Goal: Task Accomplishment & Management: Manage account settings

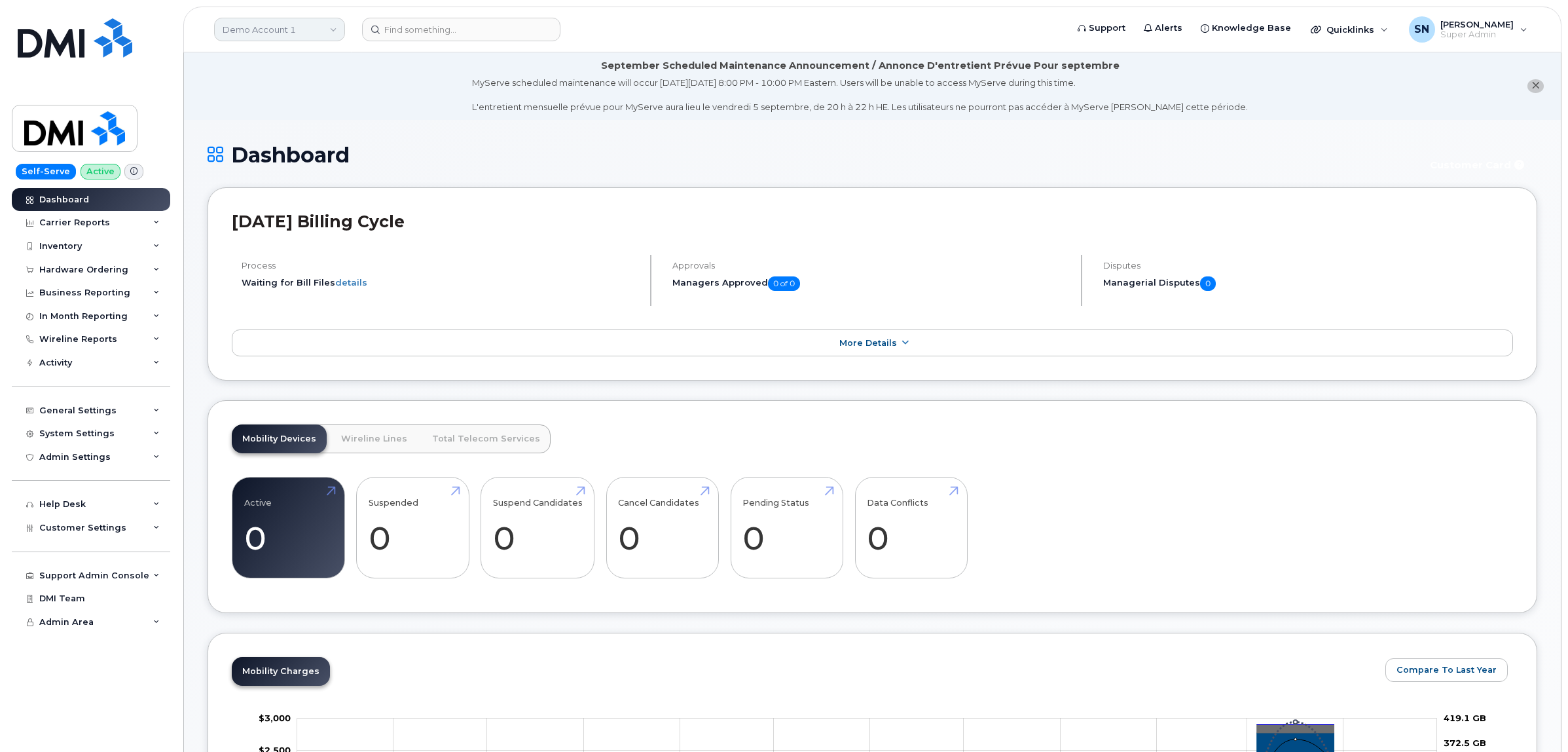
click at [248, 38] on link "Demo Account 1" at bounding box center [279, 30] width 131 height 24
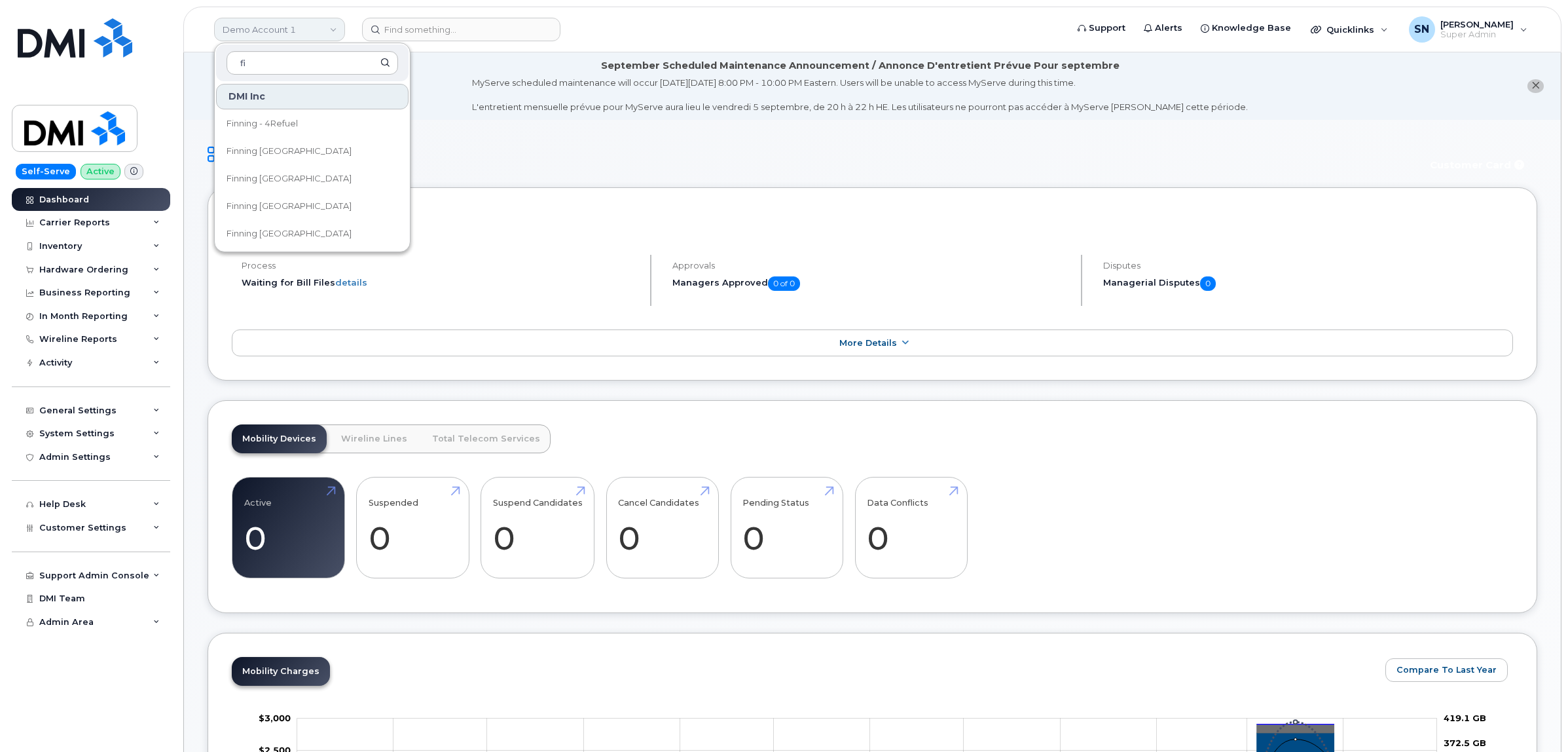
type input "f"
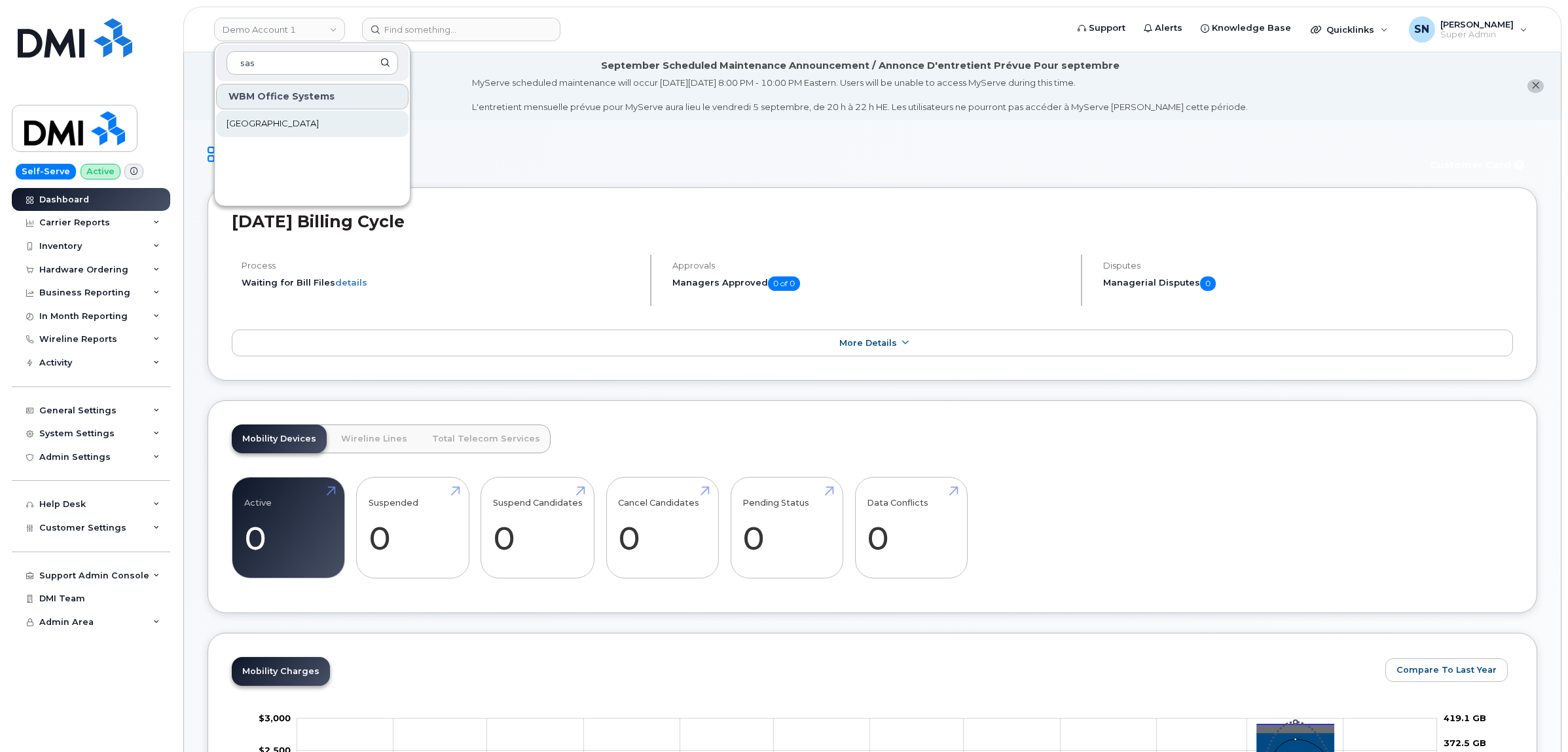
type input "sas"
click at [319, 124] on span "[GEOGRAPHIC_DATA]" at bounding box center [272, 123] width 92 height 13
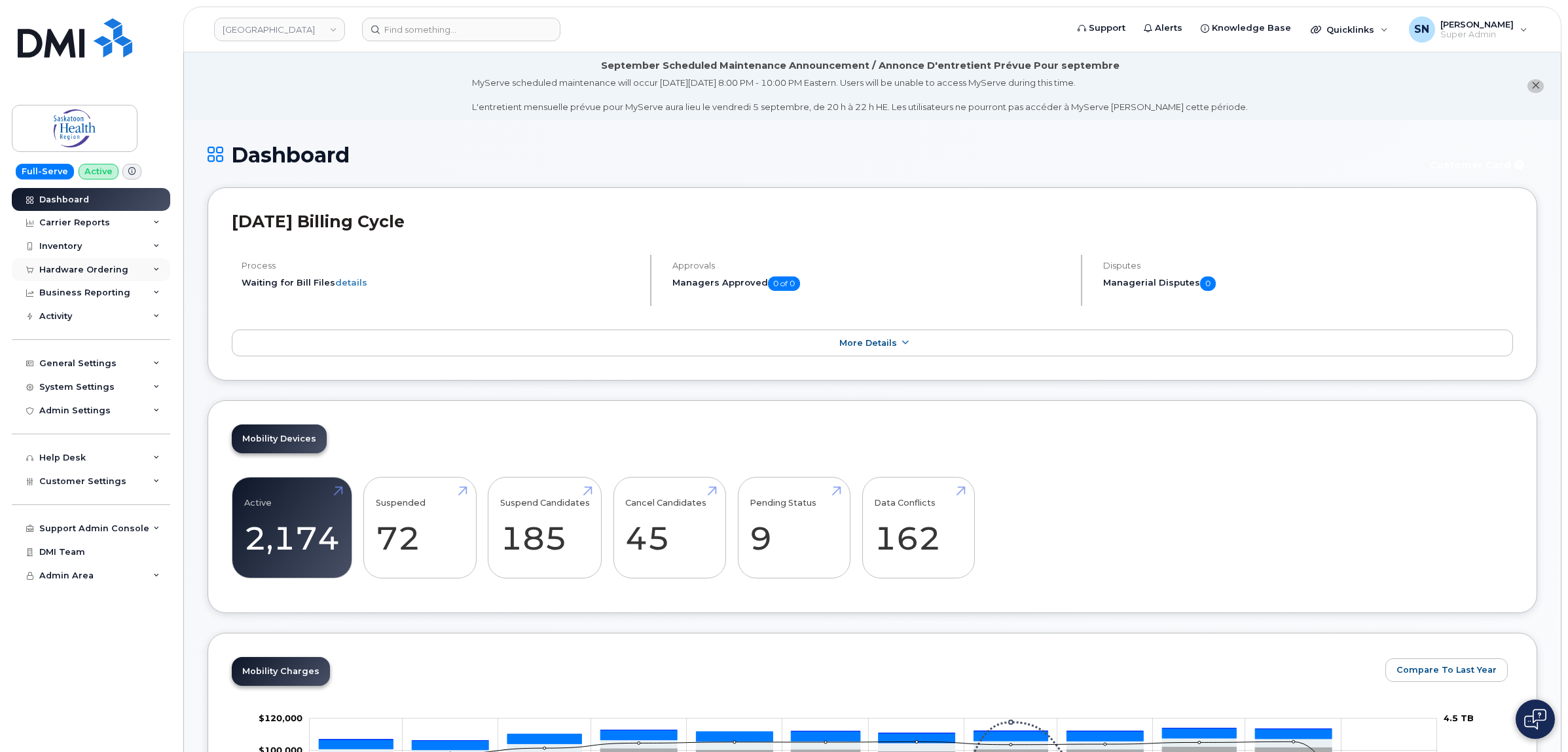
click at [96, 275] on div "Hardware Ordering" at bounding box center [84, 270] width 89 height 10
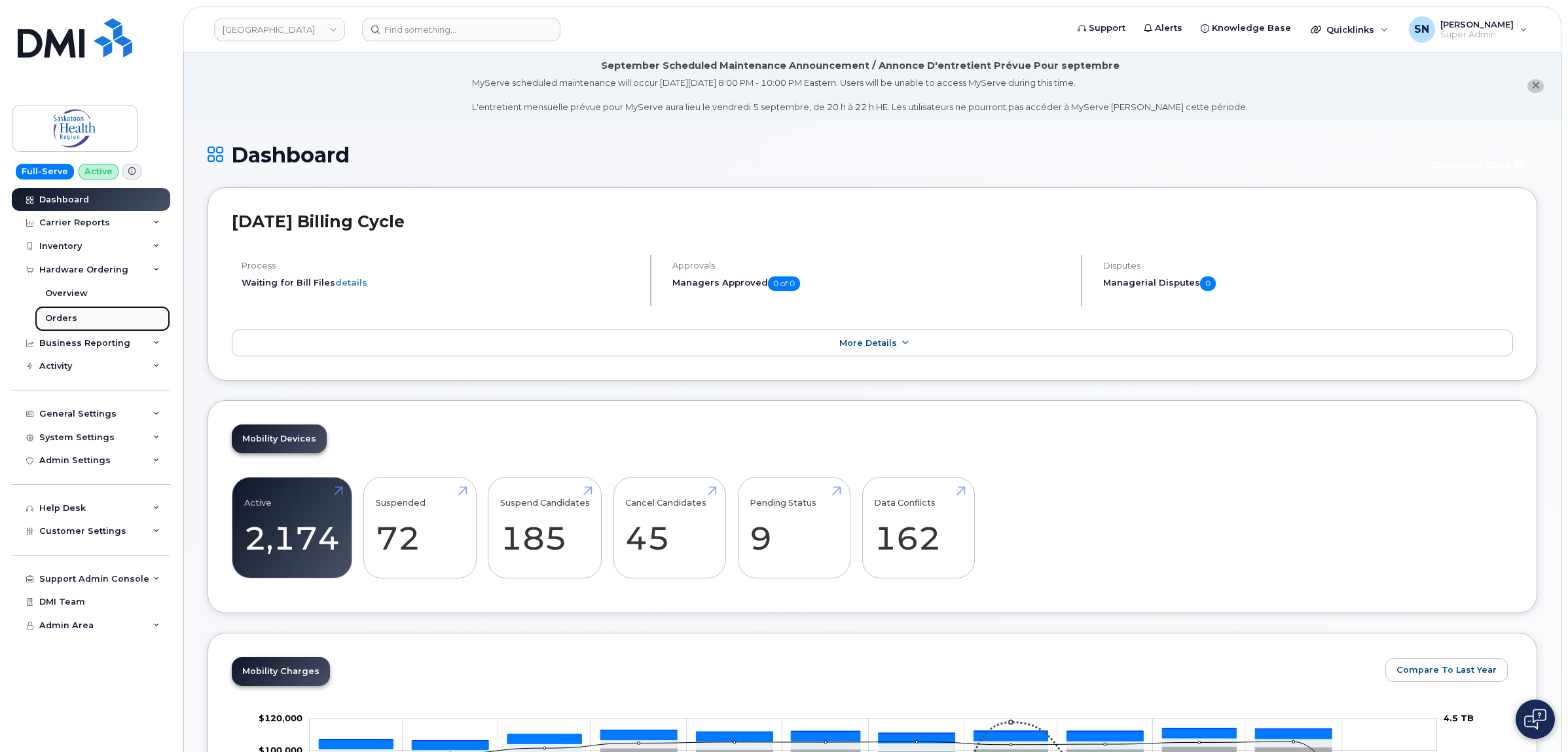
click at [80, 321] on link "Orders" at bounding box center [103, 318] width 135 height 25
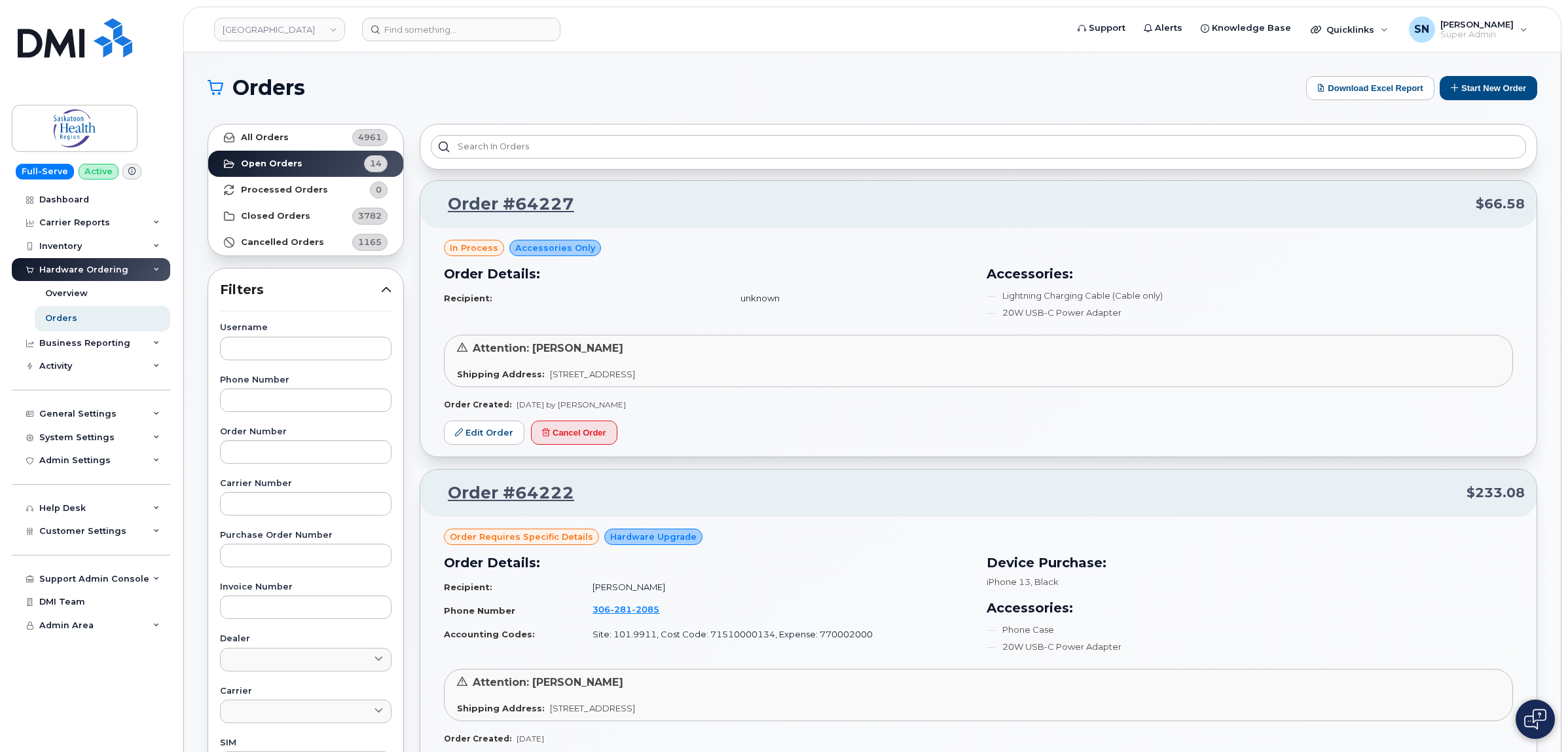
click at [293, 413] on div "Username Phone Number Order Number Carrier Number Purchase Order Number Invoice…" at bounding box center [306, 627] width 203 height 606
click at [290, 454] on input "text" at bounding box center [306, 452] width 171 height 24
type input "64150"
click at [298, 146] on link "All Orders 4961" at bounding box center [306, 137] width 195 height 27
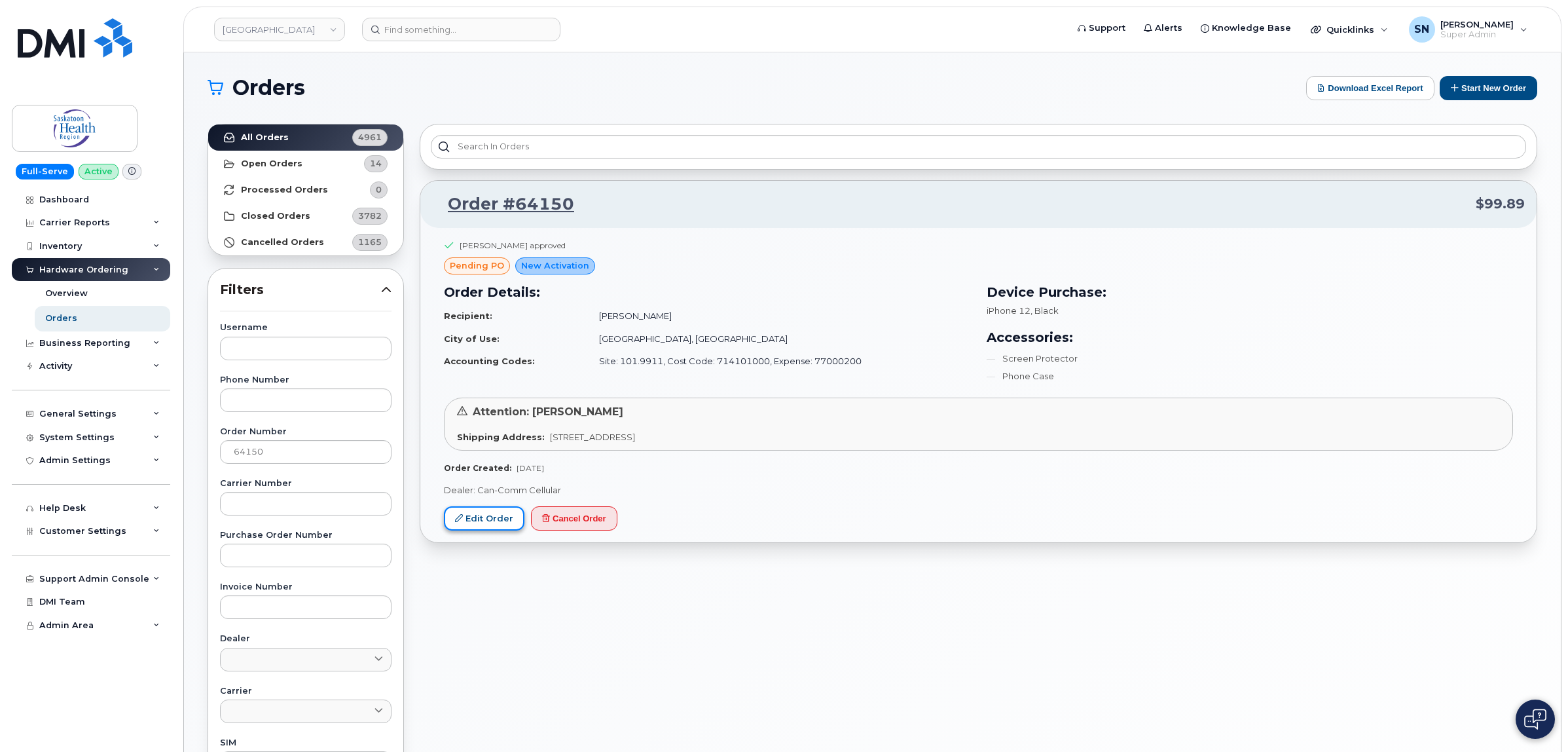
click at [489, 508] on link "Edit Order" at bounding box center [484, 518] width 80 height 24
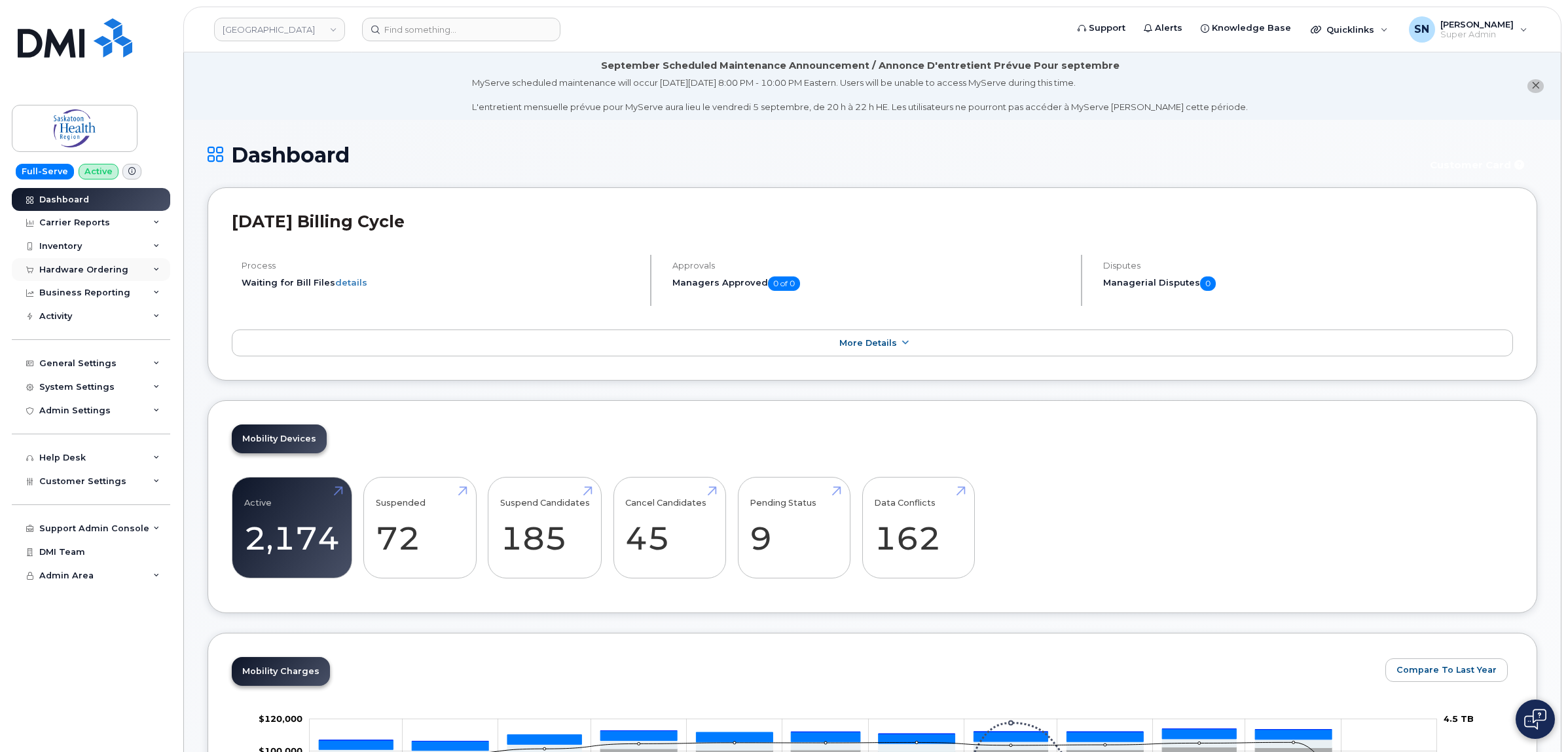
click at [104, 263] on div "Hardware Ordering" at bounding box center [91, 270] width 158 height 24
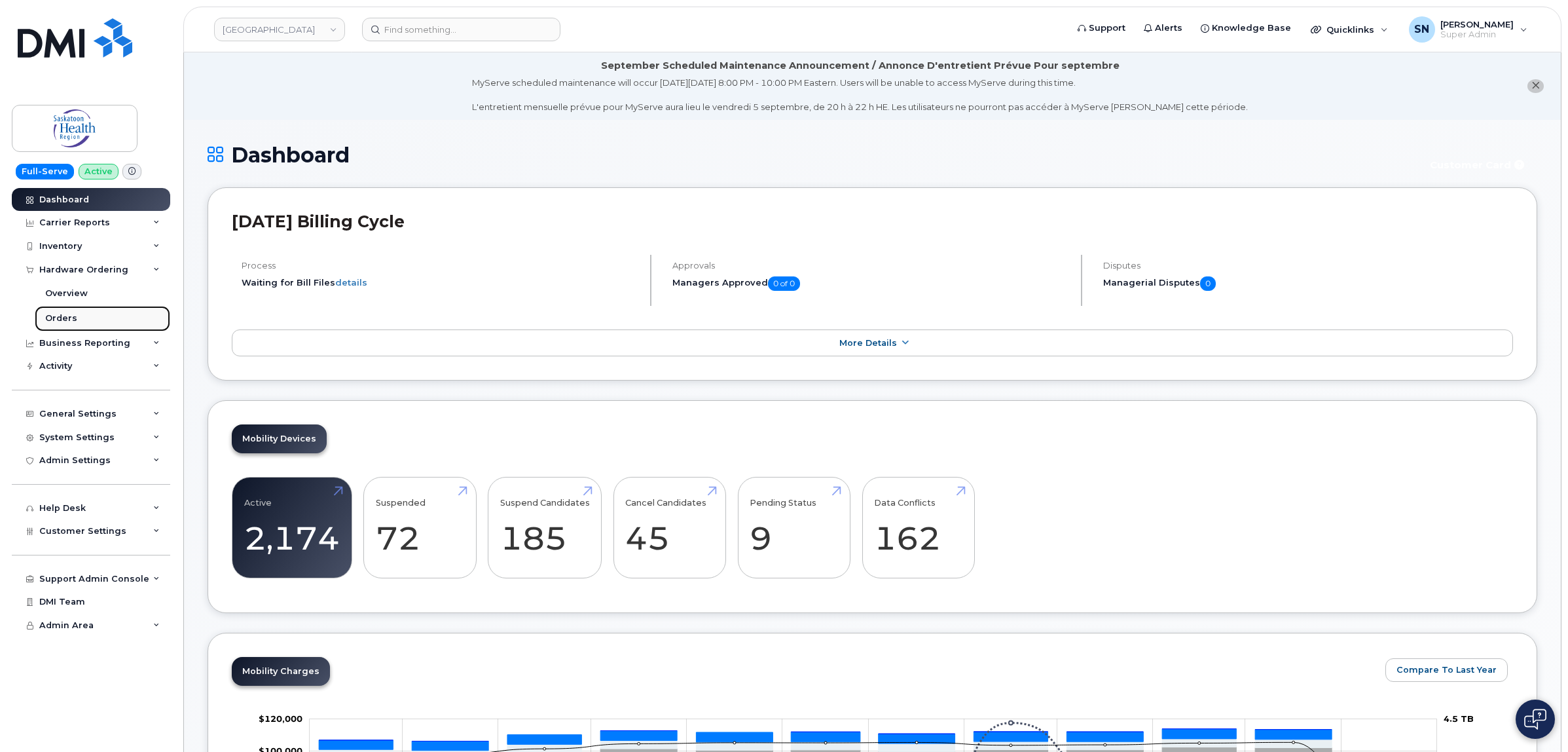
click at [51, 323] on div "Orders" at bounding box center [61, 319] width 32 height 12
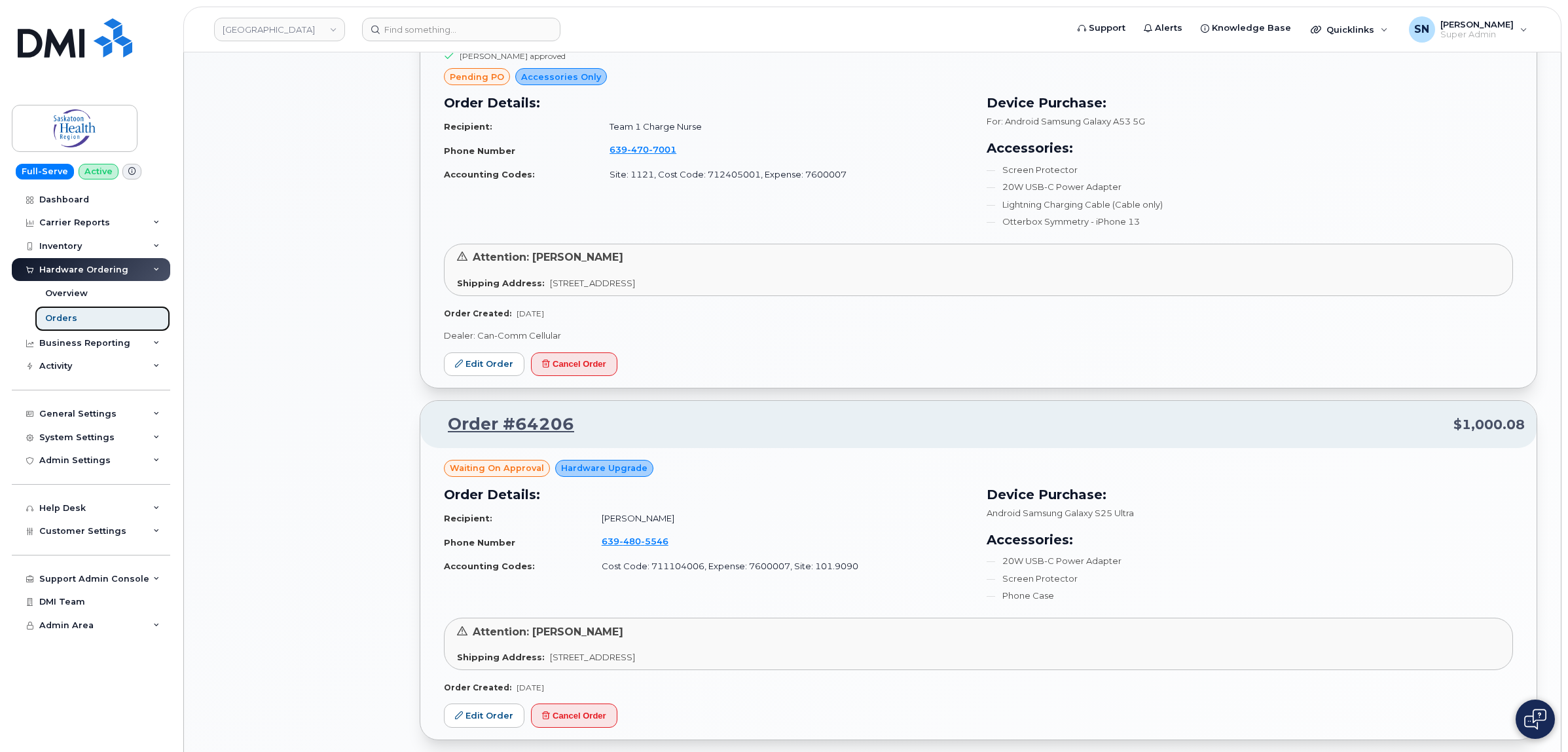
scroll to position [1391, 0]
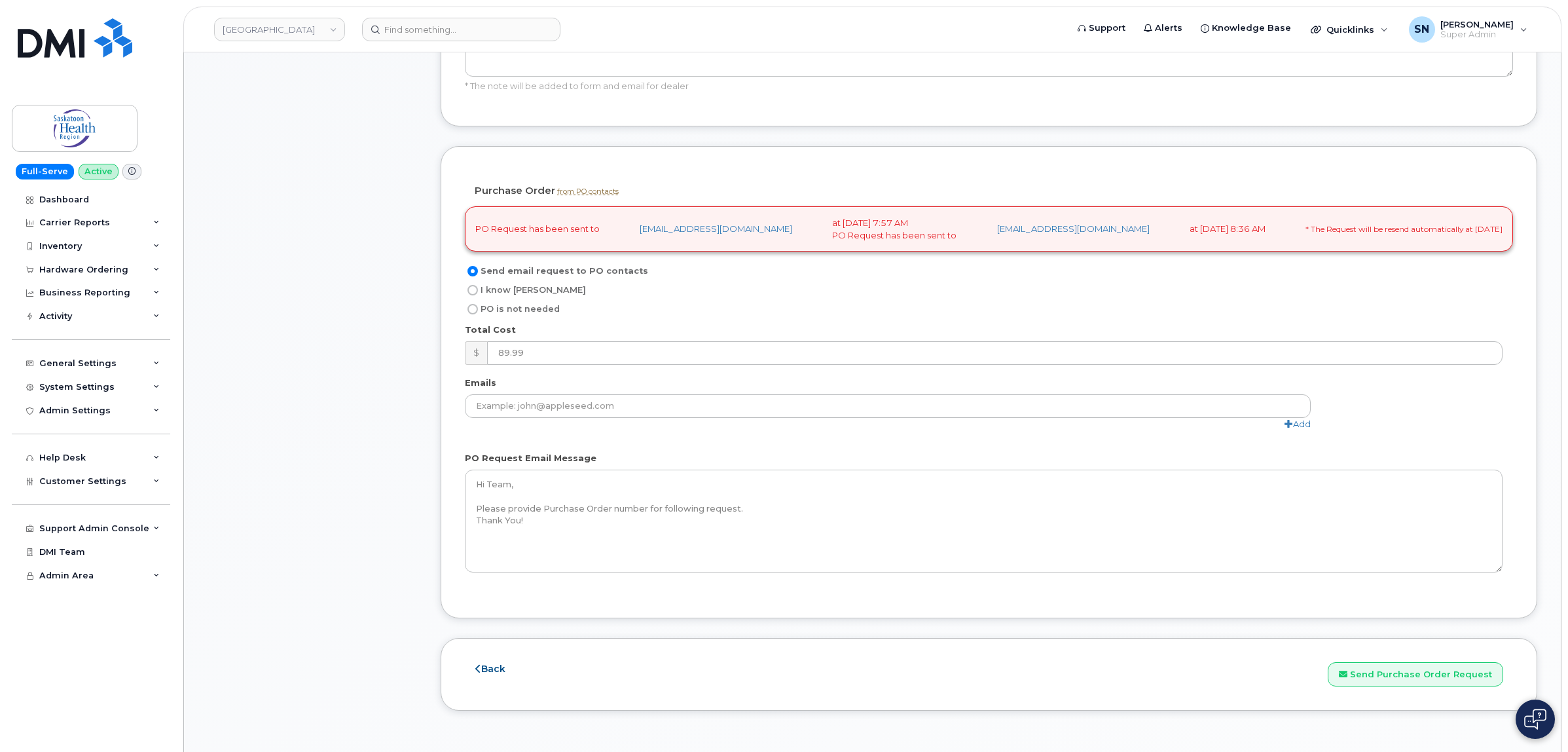
scroll to position [1146, 0]
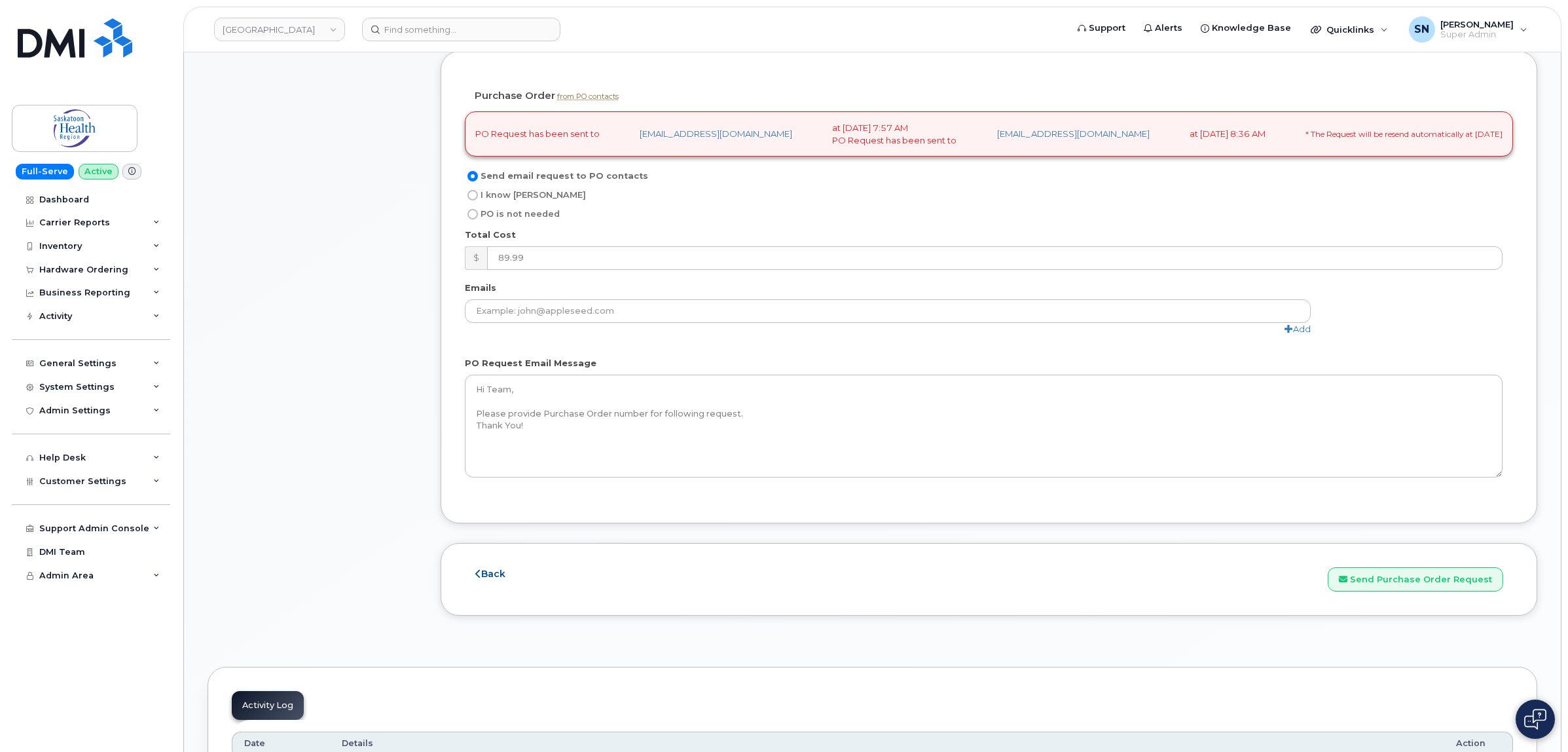
click at [472, 199] on input "I know PO" at bounding box center [473, 195] width 10 height 10
radio input "true"
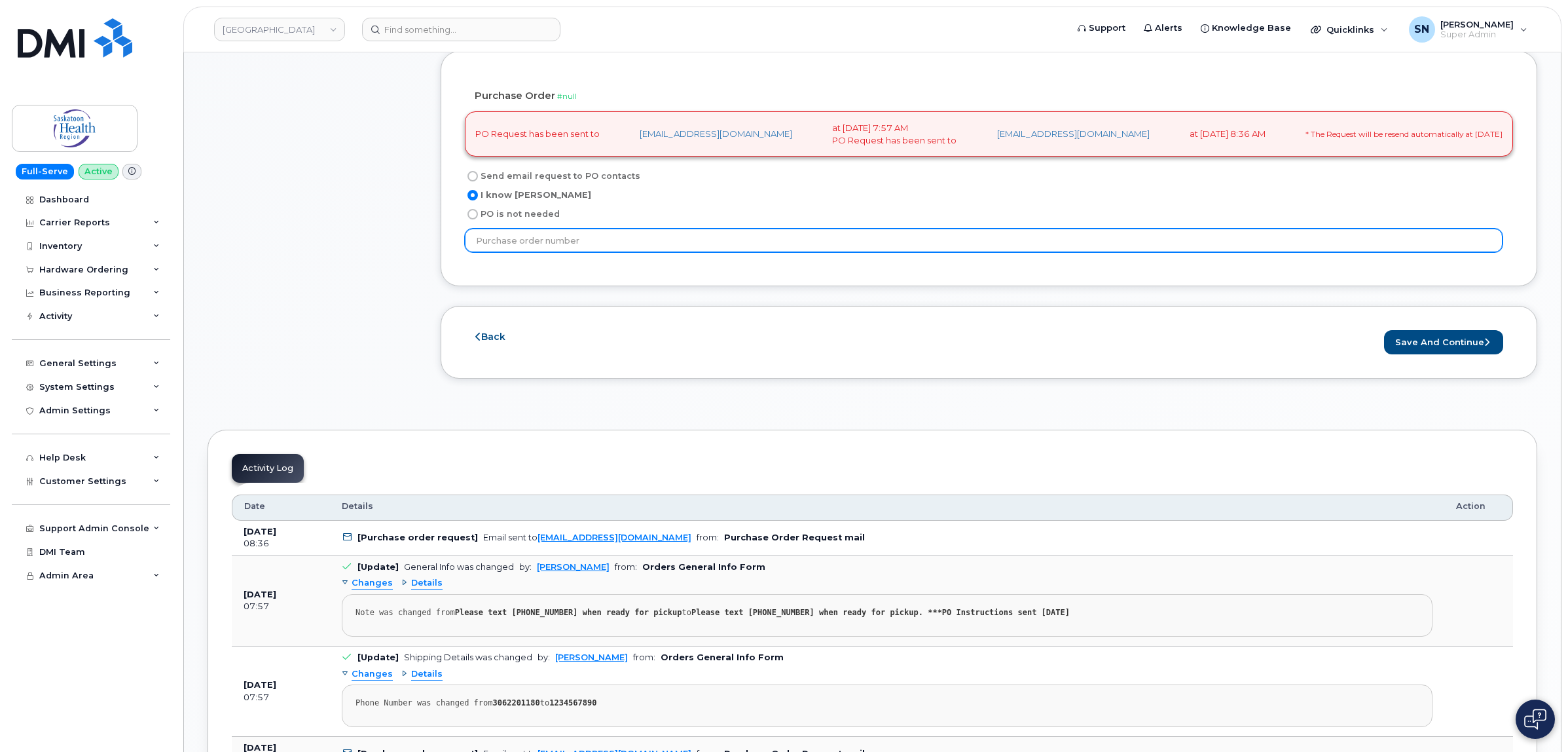
click at [531, 241] on input "text" at bounding box center [984, 241] width 1038 height 24
type input "PO11191473"
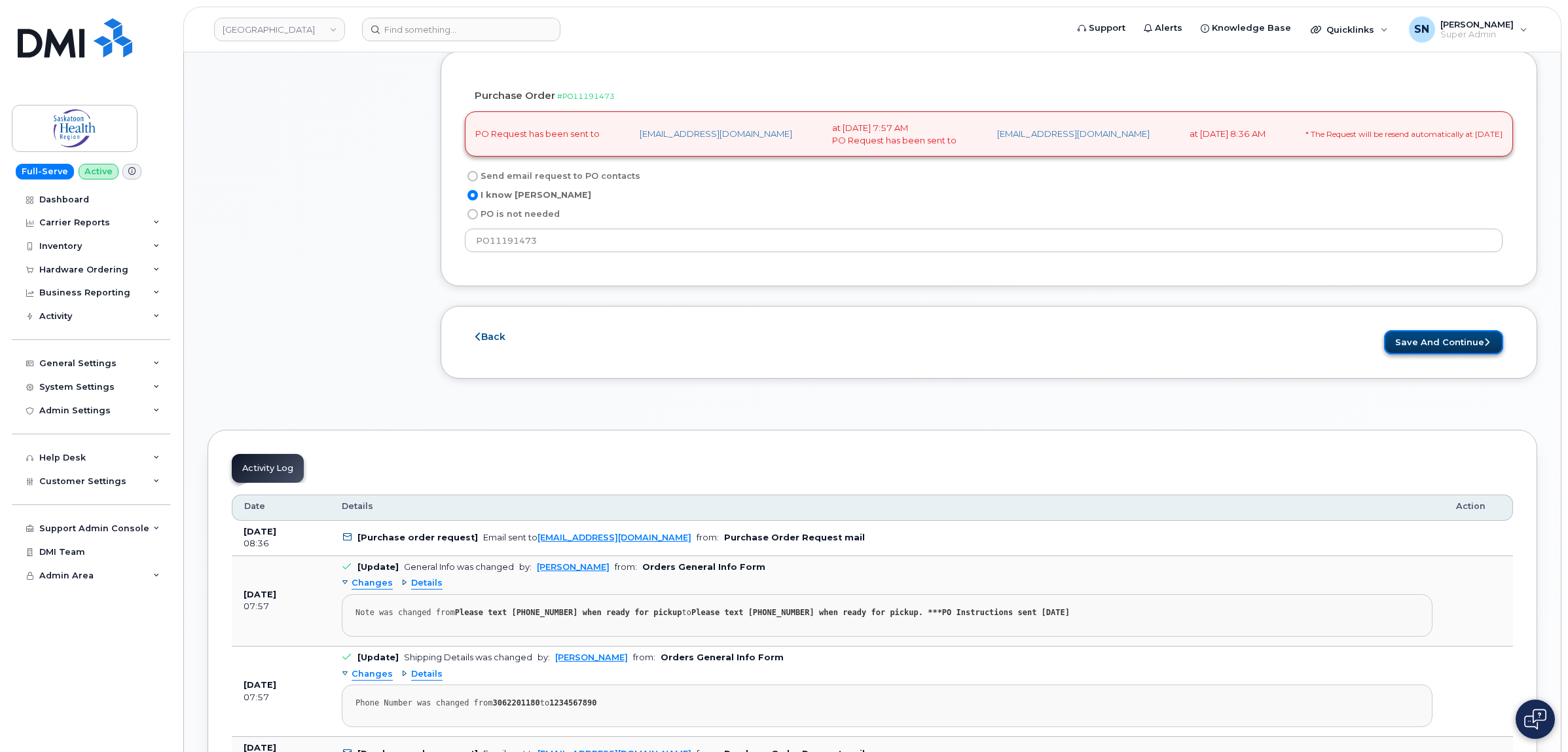
click at [1426, 351] on button "Save and Continue" at bounding box center [1443, 342] width 119 height 24
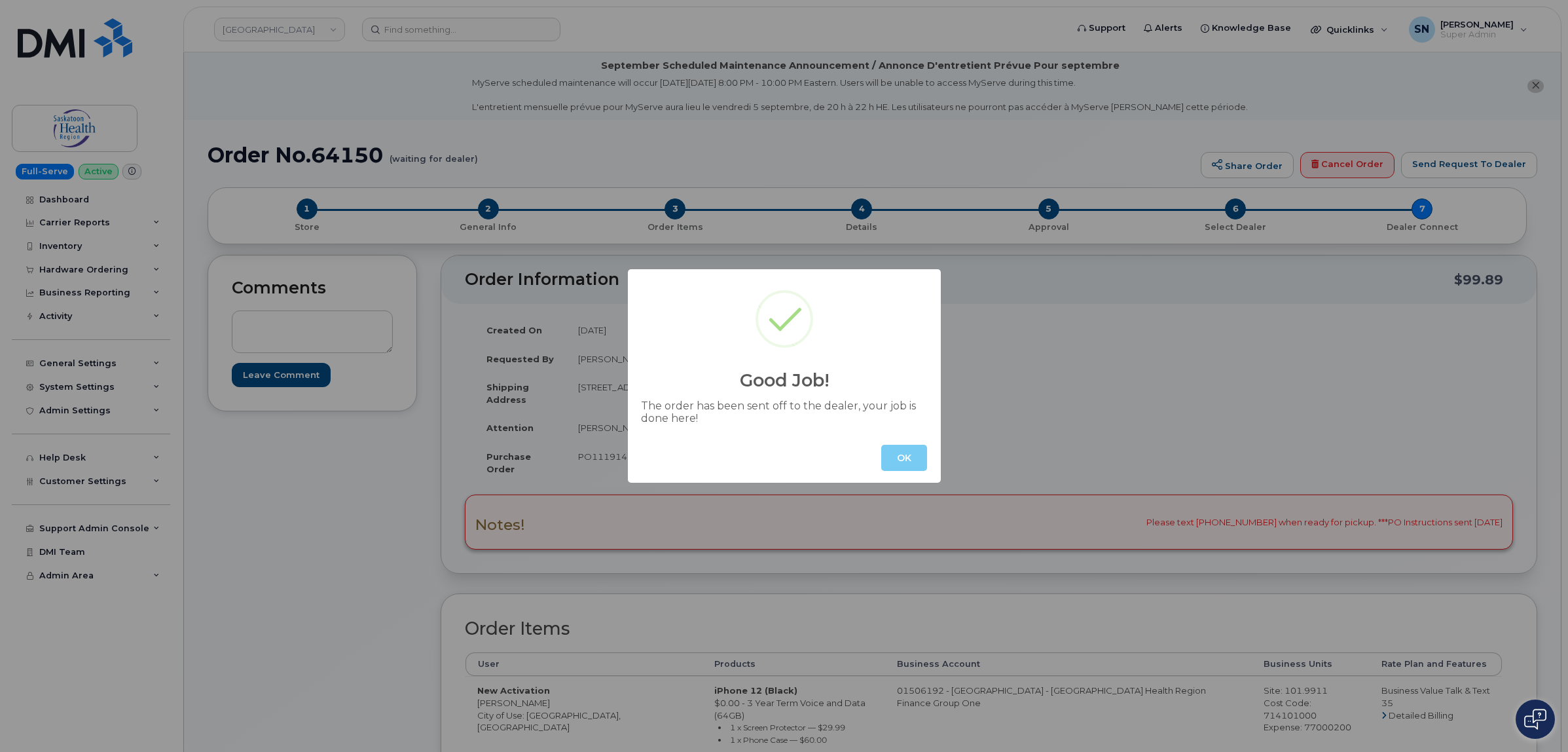
click at [913, 457] on button "OK" at bounding box center [904, 457] width 46 height 27
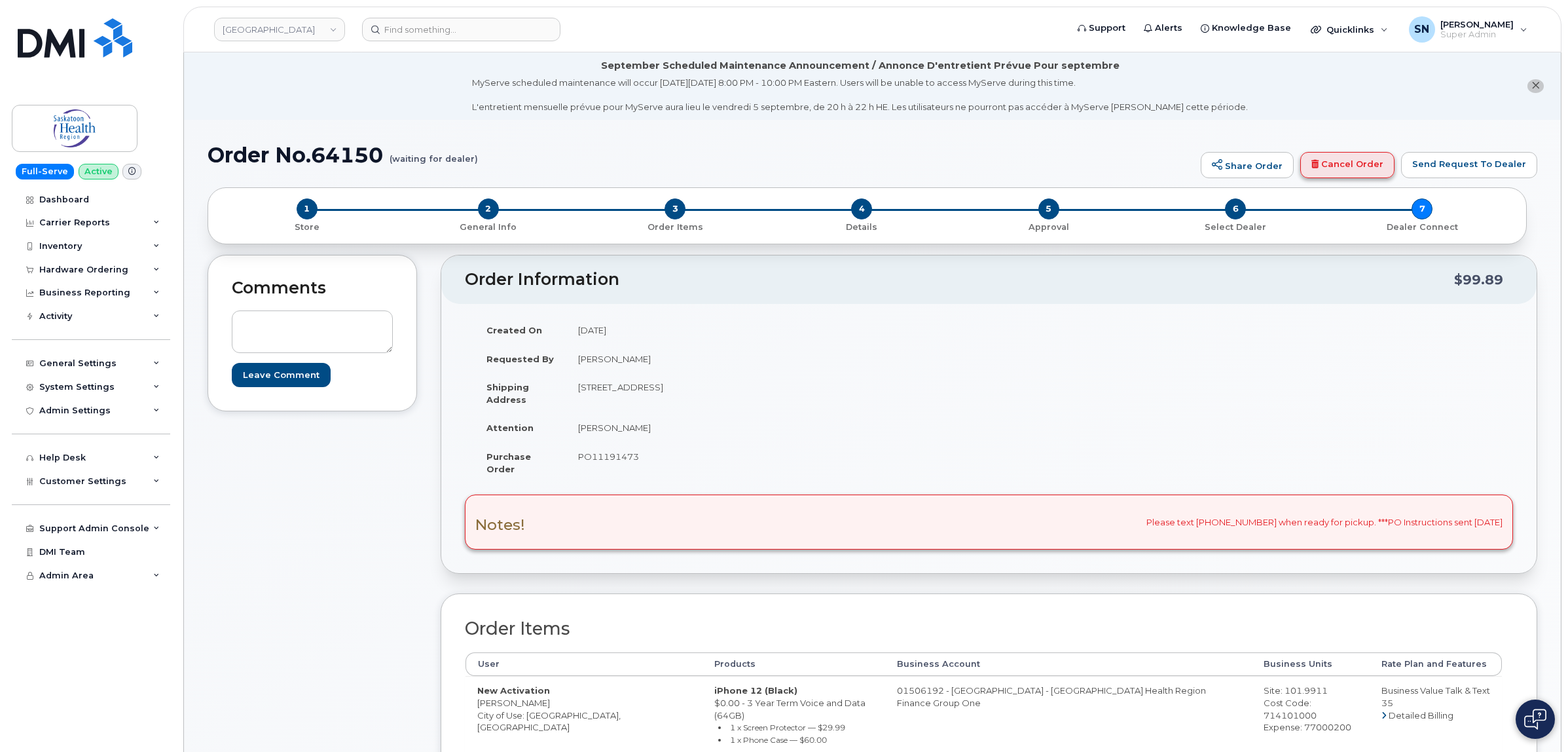
drag, startPoint x: 1530, startPoint y: 82, endPoint x: 1333, endPoint y: 110, distance: 199.0
click at [1529, 82] on button "close notification" at bounding box center [1535, 86] width 16 height 14
